Goal: Transaction & Acquisition: Purchase product/service

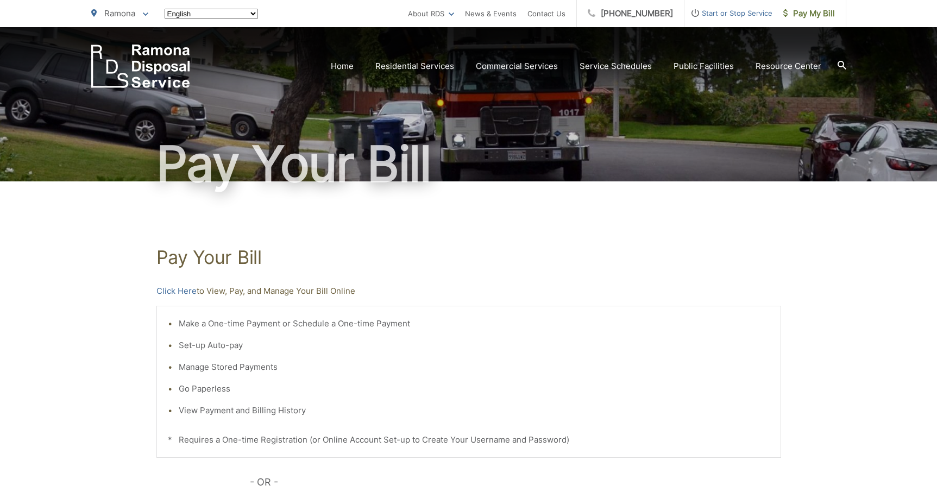
scroll to position [54, 0]
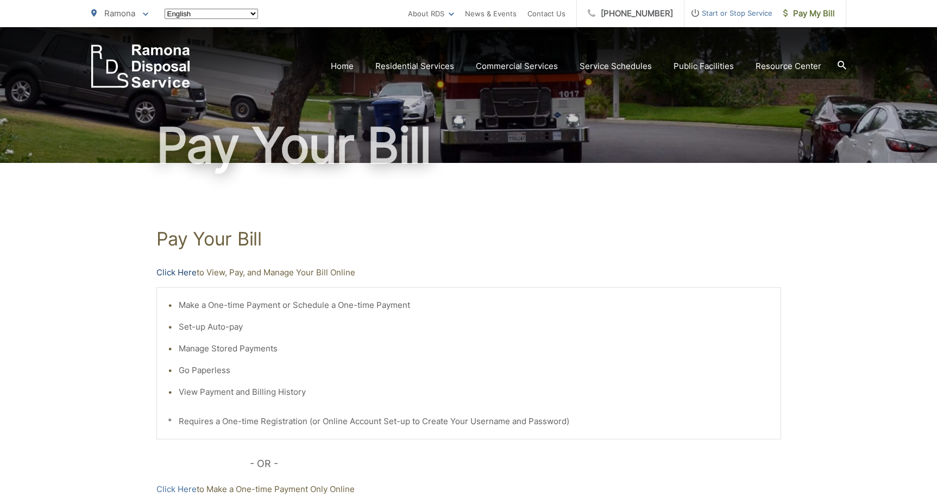
click at [184, 275] on link "Click Here" at bounding box center [176, 272] width 40 height 13
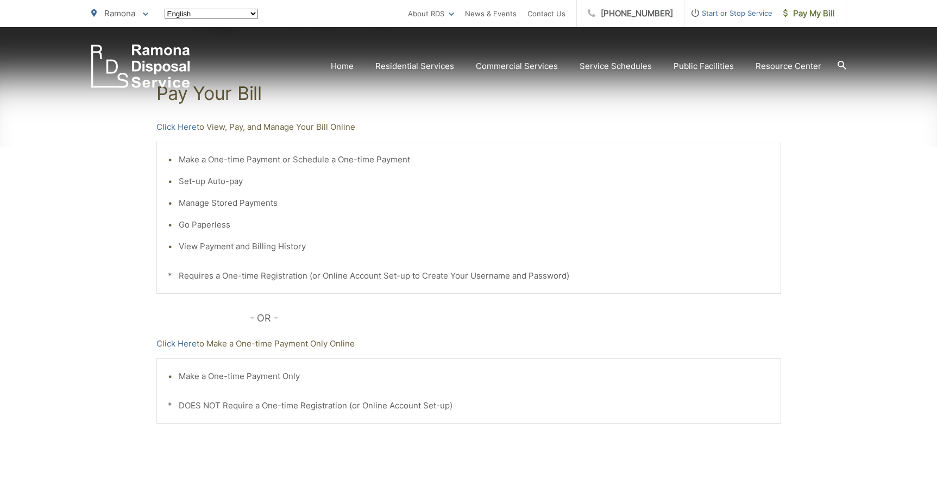
scroll to position [217, 0]
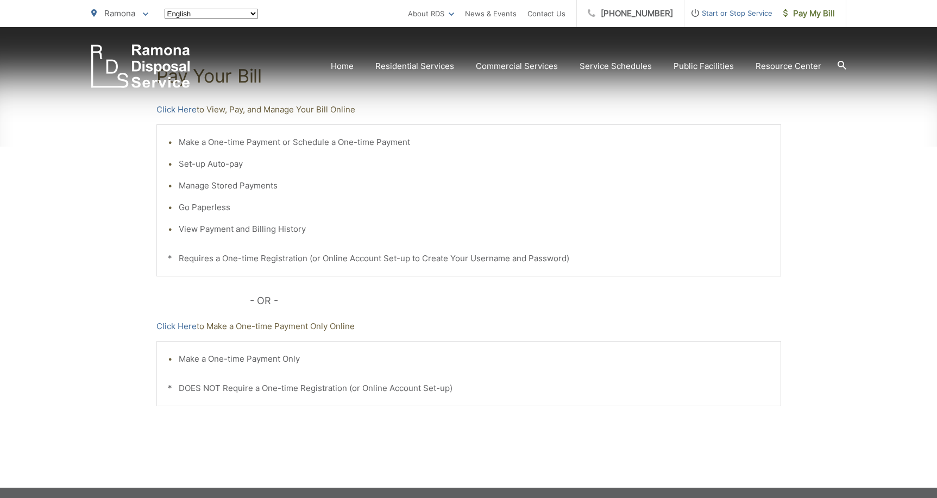
click at [253, 364] on li "Make a One-time Payment Only" at bounding box center [474, 359] width 591 height 13
click at [252, 360] on li "Make a One-time Payment Only" at bounding box center [474, 359] width 591 height 13
click at [182, 325] on link "Click Here" at bounding box center [176, 326] width 40 height 13
